Goal: Transaction & Acquisition: Purchase product/service

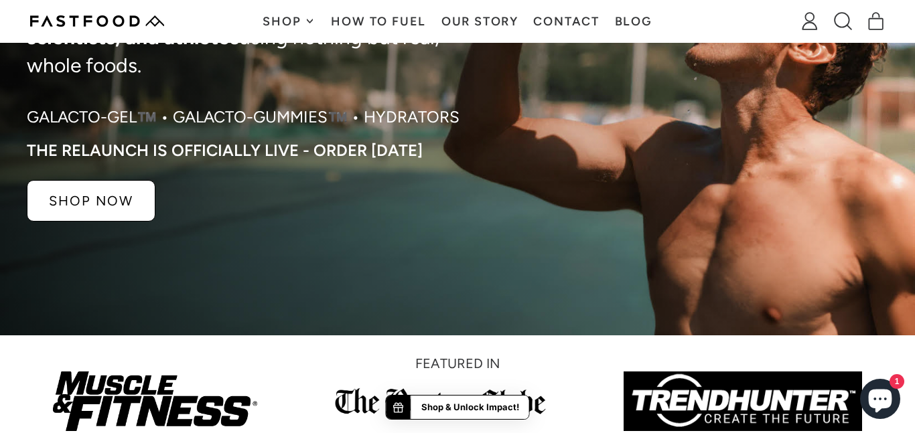
scroll to position [271, 0]
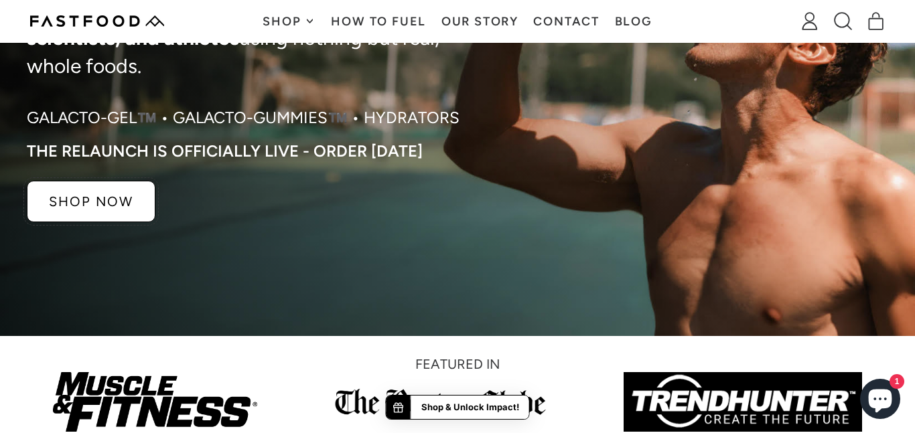
click at [70, 195] on p "SHOP NOW" at bounding box center [91, 201] width 84 height 13
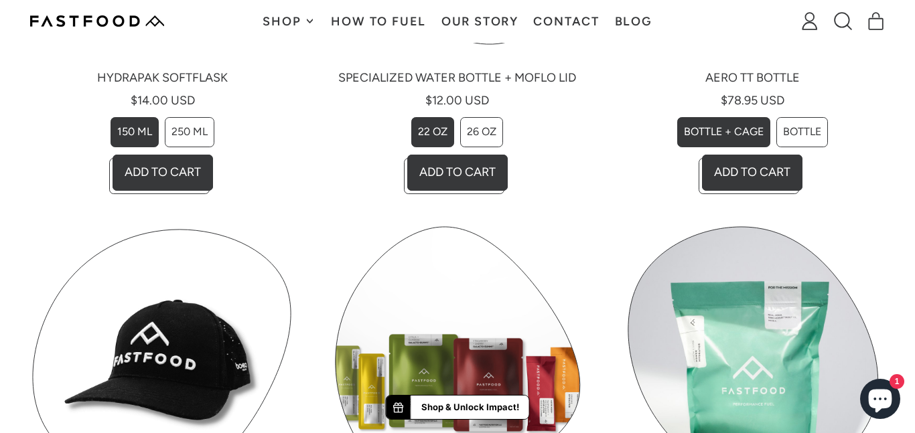
scroll to position [1036, 0]
